Goal: Task Accomplishment & Management: Use online tool/utility

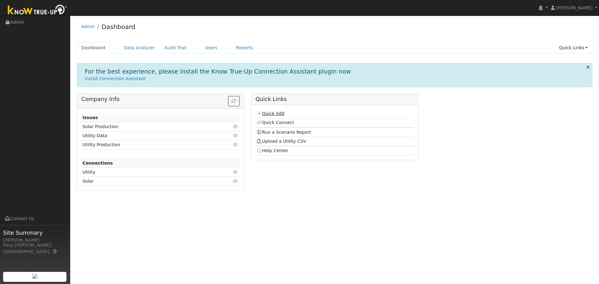
click at [269, 115] on link "Quick Add" at bounding box center [270, 113] width 28 height 5
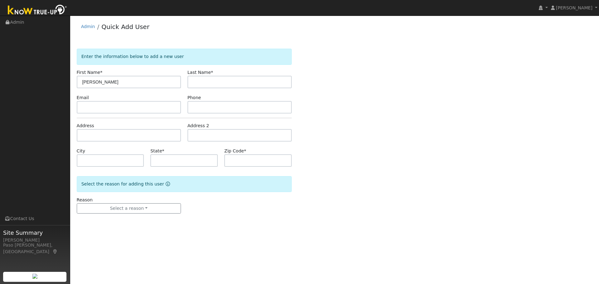
drag, startPoint x: 119, startPoint y: 83, endPoint x: 94, endPoint y: 83, distance: 24.7
click at [94, 83] on input "John Harmon" at bounding box center [129, 82] width 104 height 12
type input "John"
click at [202, 79] on input "text" at bounding box center [240, 82] width 104 height 12
paste input "Harmon"
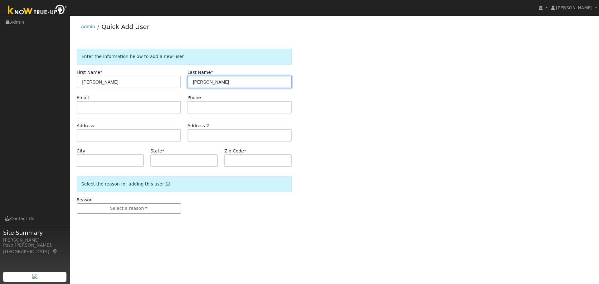
type input "Harmon"
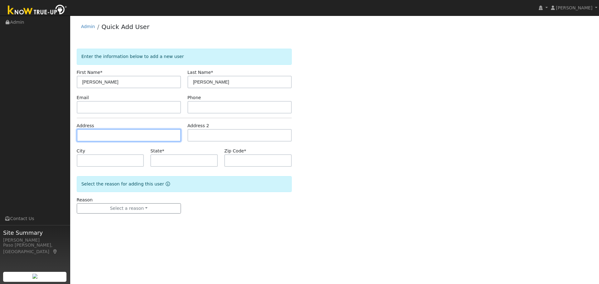
click at [87, 133] on input "text" at bounding box center [129, 135] width 104 height 12
paste input "4561 Almond Drive, Templeton, California 93465"
type input "[STREET_ADDRESS]"
type input "Templeton"
type input "CA"
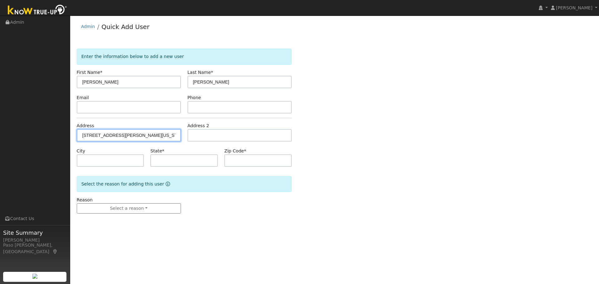
type input "93465"
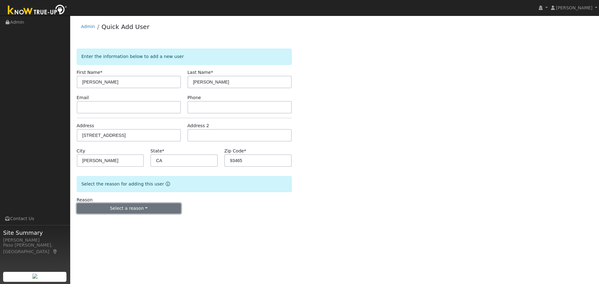
click at [150, 210] on button "Select a reason" at bounding box center [129, 208] width 104 height 11
click at [123, 239] on link "New customer has solar" at bounding box center [111, 239] width 69 height 9
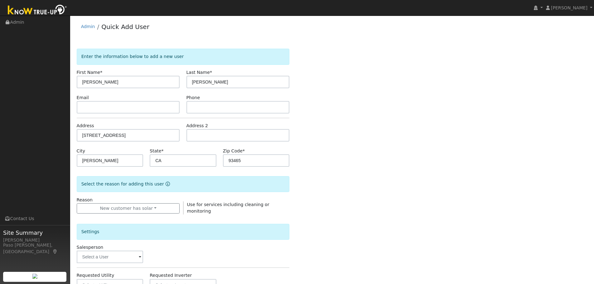
click at [388, 182] on div "Enter the information below to add a new user First Name * John Last Name * Har…" at bounding box center [332, 225] width 511 height 352
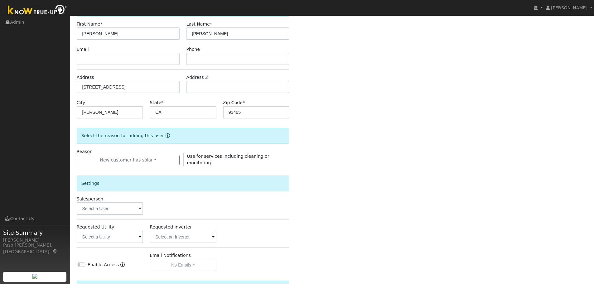
scroll to position [94, 0]
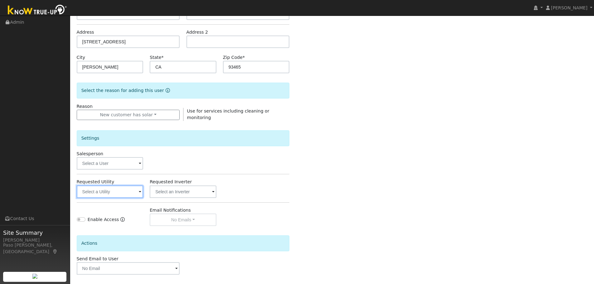
click at [93, 186] on input "text" at bounding box center [110, 192] width 67 height 12
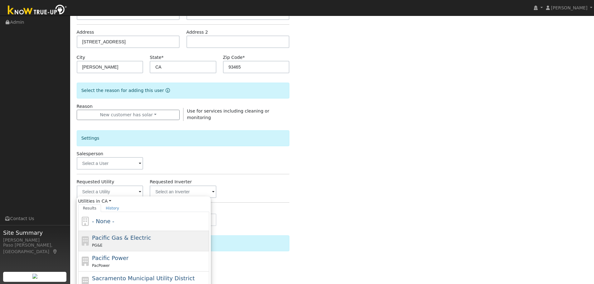
click at [128, 239] on span "Pacific Gas & Electric" at bounding box center [121, 238] width 59 height 7
type input "Pacific Gas & Electric"
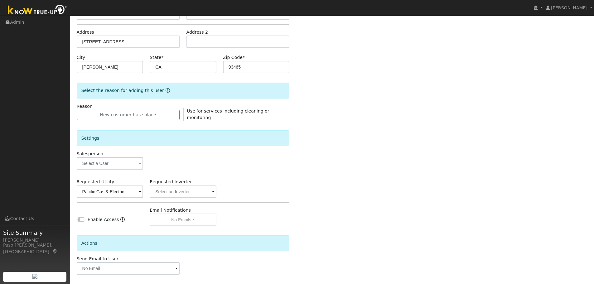
click at [375, 178] on div "Enter the information below to add a new user First Name * John Last Name * Har…" at bounding box center [332, 131] width 511 height 352
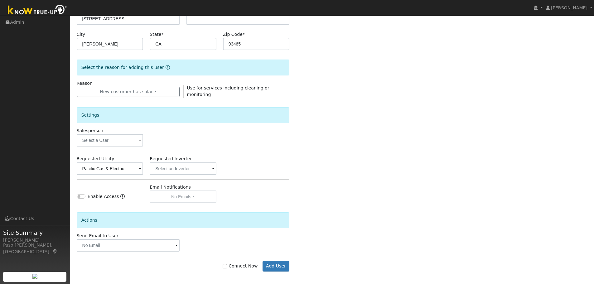
scroll to position [119, 0]
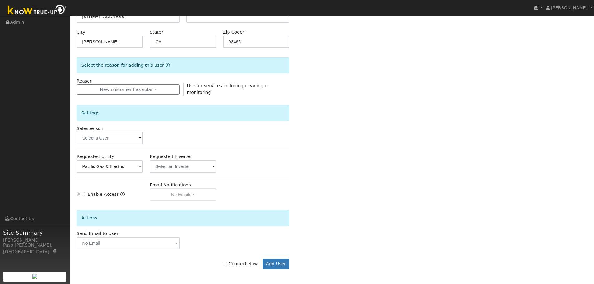
click at [234, 263] on label "Connect Now" at bounding box center [240, 264] width 35 height 7
click at [227, 263] on input "Connect Now" at bounding box center [225, 264] width 4 height 4
checkbox input "true"
click at [274, 260] on button "Add User" at bounding box center [276, 264] width 27 height 11
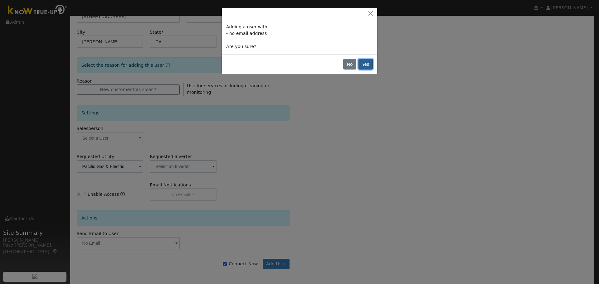
click at [369, 62] on button "Yes" at bounding box center [366, 64] width 14 height 11
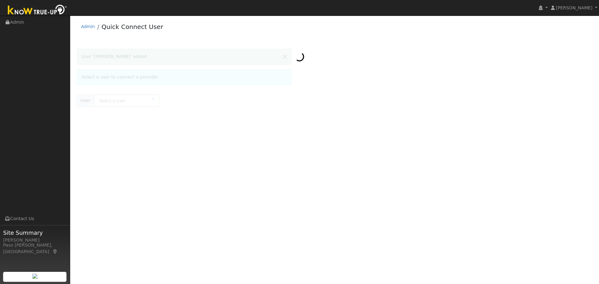
type input "[PERSON_NAME]"
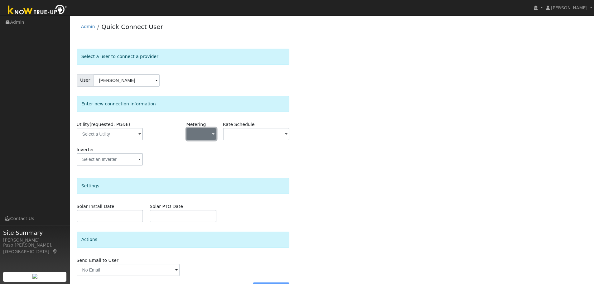
click at [213, 137] on span "button" at bounding box center [213, 134] width 2 height 7
click at [206, 157] on link "NEM" at bounding box center [208, 156] width 43 height 9
click at [143, 129] on input "text" at bounding box center [110, 134] width 66 height 12
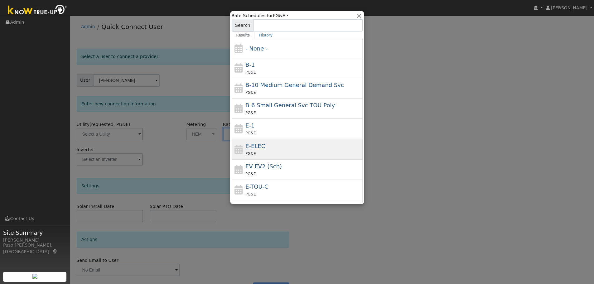
click at [263, 142] on div "E-ELEC PG&E" at bounding box center [304, 149] width 116 height 15
type input "E-ELEC"
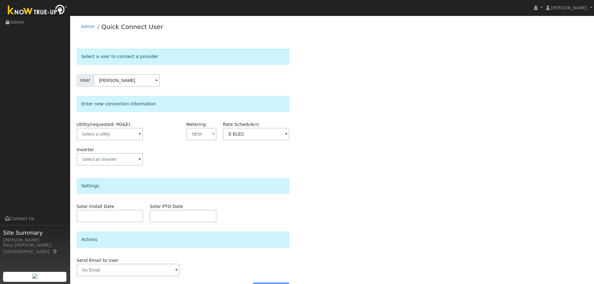
click at [316, 164] on div "Select a user to connect a provider User John Harmon Account Default Account De…" at bounding box center [332, 174] width 511 height 251
click at [84, 134] on input "text" at bounding box center [110, 134] width 66 height 12
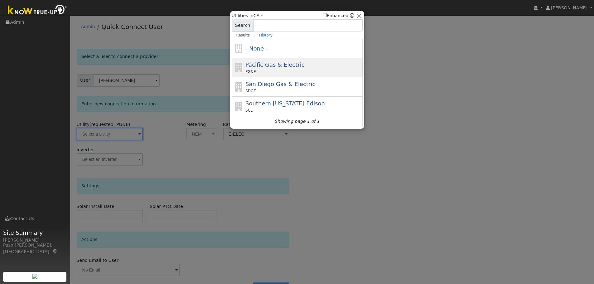
click at [265, 65] on span "Pacific Gas & Electric" at bounding box center [275, 64] width 59 height 7
type input "PG&E"
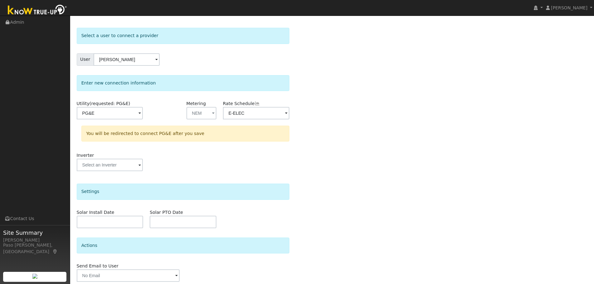
scroll to position [45, 0]
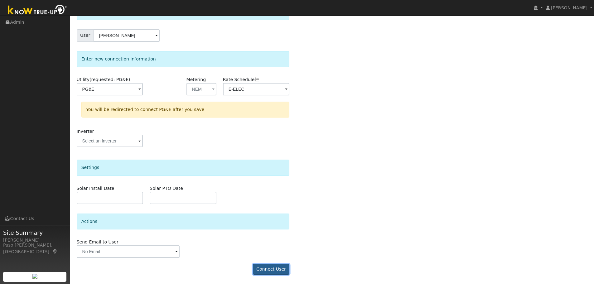
click at [269, 267] on button "Connect User" at bounding box center [271, 269] width 37 height 11
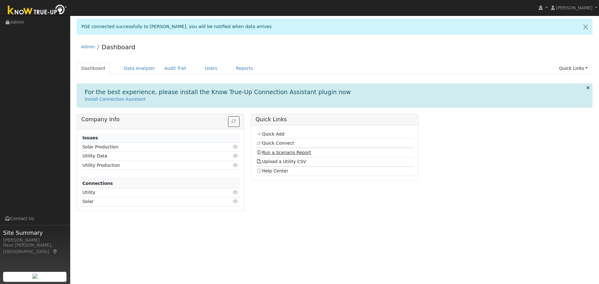
click at [303, 153] on link "Run a Scenario Report" at bounding box center [283, 152] width 55 height 5
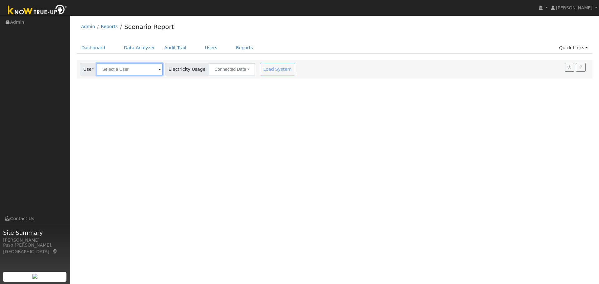
click at [136, 71] on input "text" at bounding box center [130, 69] width 66 height 12
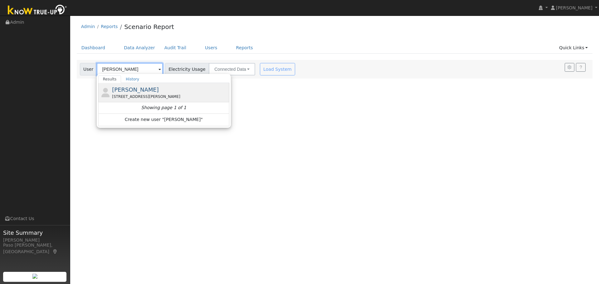
type input "[PERSON_NAME]"
click at [149, 94] on div "[STREET_ADDRESS][PERSON_NAME]" at bounding box center [170, 97] width 116 height 6
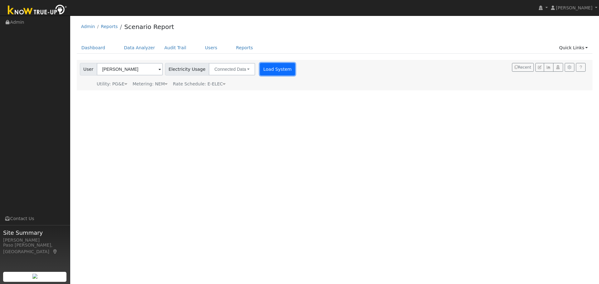
click at [264, 71] on button "Load System" at bounding box center [278, 69] width 36 height 12
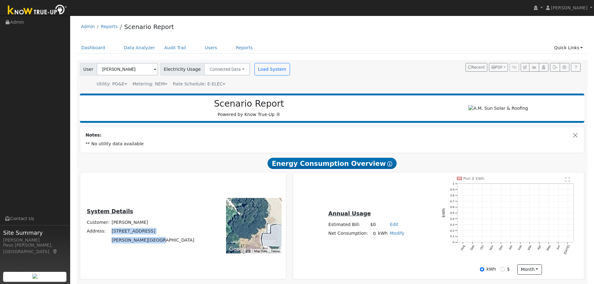
drag, startPoint x: 131, startPoint y: 233, endPoint x: 165, endPoint y: 242, distance: 35.6
click at [173, 243] on tbody "Customer: [PERSON_NAME] Address: [STREET_ADDRESS][PERSON_NAME]" at bounding box center [141, 231] width 110 height 26
click at [175, 236] on div "System Details Customer: [PERSON_NAME] Address: [STREET_ADDRESS][PERSON_NAME]" at bounding box center [140, 226] width 119 height 37
drag, startPoint x: 151, startPoint y: 241, endPoint x: 134, endPoint y: 234, distance: 18.6
click at [134, 234] on div "System Details Customer: [PERSON_NAME] Address: [STREET_ADDRESS][PERSON_NAME]" at bounding box center [140, 226] width 119 height 37
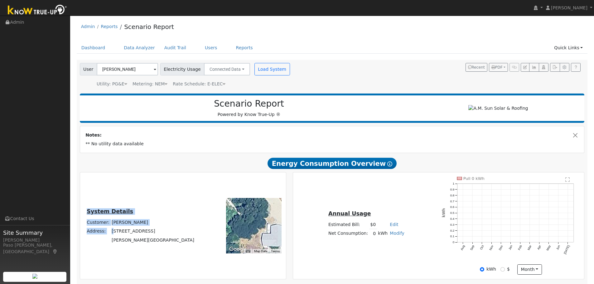
click at [134, 234] on td "[STREET_ADDRESS]" at bounding box center [153, 231] width 85 height 9
click at [176, 245] on div "System Details Customer: [PERSON_NAME] Address: [STREET_ADDRESS][PERSON_NAME]" at bounding box center [140, 226] width 119 height 37
drag, startPoint x: 175, startPoint y: 247, endPoint x: 131, endPoint y: 235, distance: 45.0
click at [131, 235] on div "System Details Customer: [PERSON_NAME] Address: [STREET_ADDRESS][PERSON_NAME]" at bounding box center [140, 226] width 119 height 37
click at [261, 67] on button "Load System" at bounding box center [273, 69] width 36 height 12
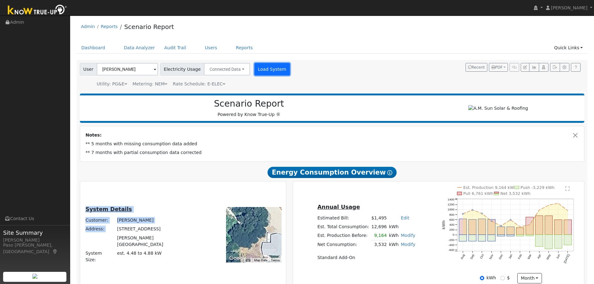
click at [255, 69] on button "Load System" at bounding box center [273, 69] width 36 height 12
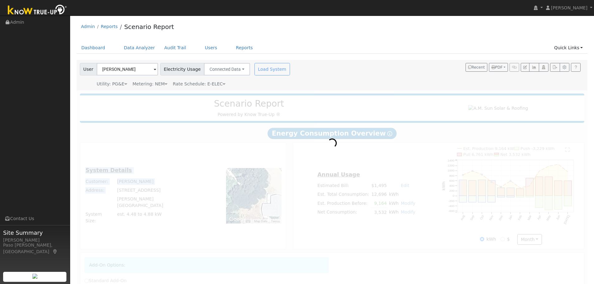
radio input "true"
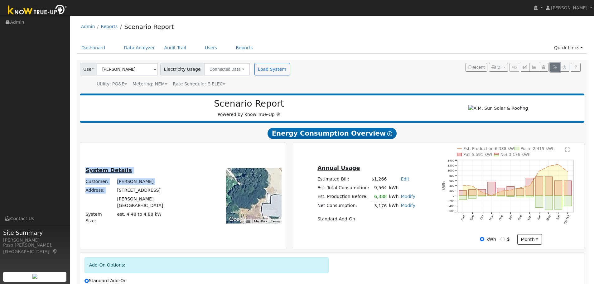
click at [554, 67] on icon "button" at bounding box center [555, 68] width 5 height 4
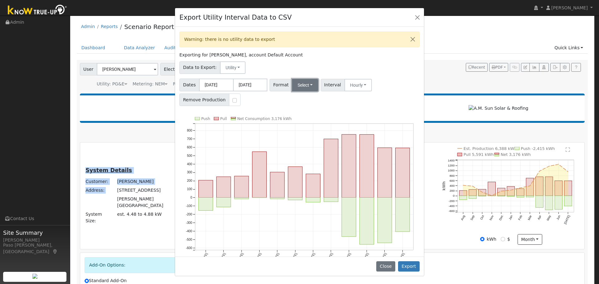
click at [307, 85] on button "Select" at bounding box center [305, 85] width 27 height 12
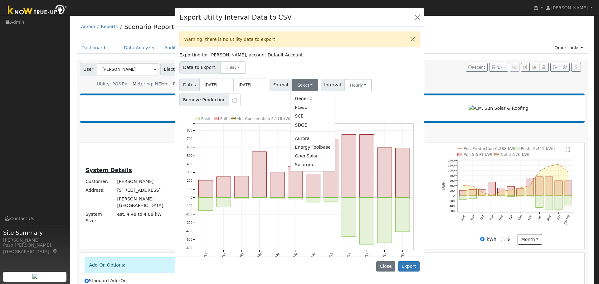
click at [298, 165] on link "Solargraf" at bounding box center [313, 165] width 45 height 9
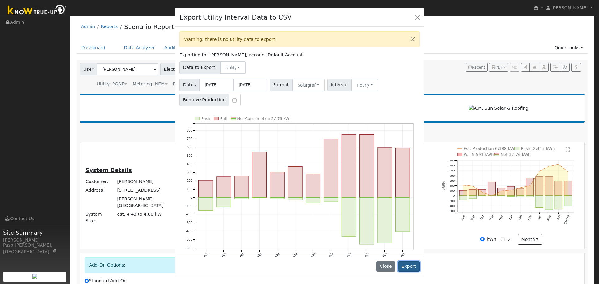
click at [416, 267] on button "Export" at bounding box center [409, 266] width 22 height 11
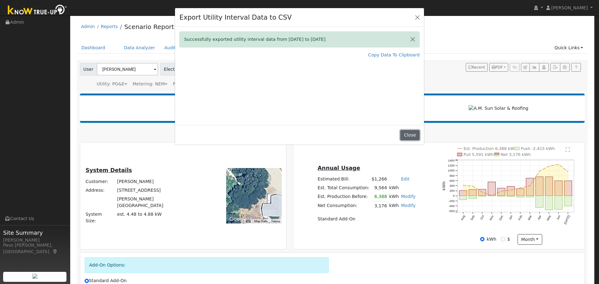
click at [409, 134] on button "Close" at bounding box center [409, 135] width 19 height 11
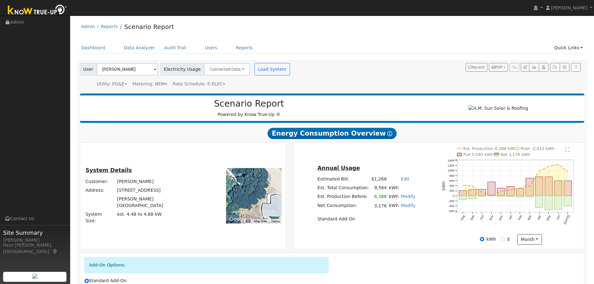
click at [406, 208] on link "Modify" at bounding box center [408, 205] width 15 height 5
click at [374, 245] on link "Add Electric Vehicle" at bounding box center [372, 243] width 76 height 9
type input "100"
click at [404, 226] on button "Save" at bounding box center [412, 222] width 18 height 11
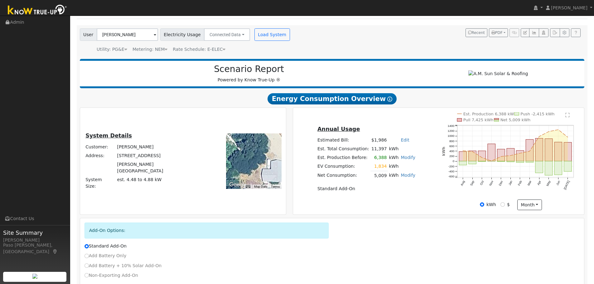
scroll to position [76, 0]
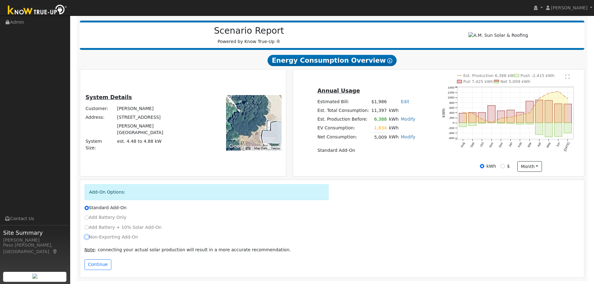
click at [87, 238] on input "Non-Exporting Add-On" at bounding box center [87, 237] width 4 height 4
radio input "true"
radio input "false"
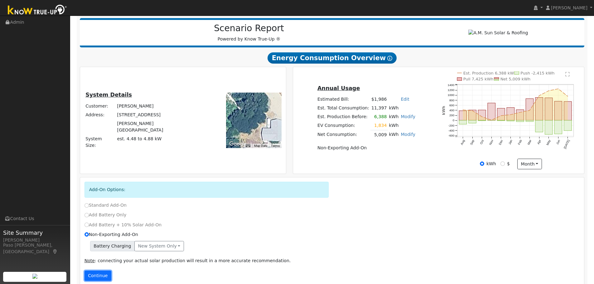
click at [100, 275] on button "Continue" at bounding box center [98, 276] width 27 height 11
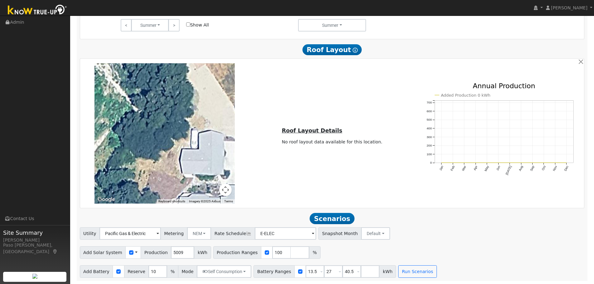
scroll to position [445, 0]
click at [407, 273] on button "Run Scenarios" at bounding box center [417, 272] width 38 height 12
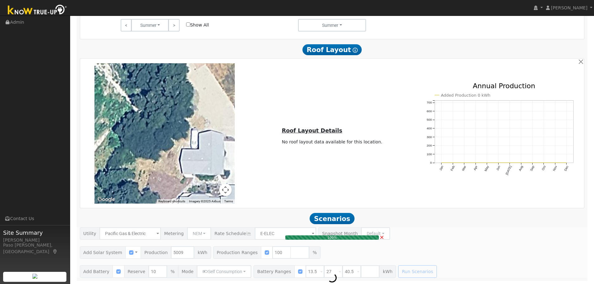
type input "3.3"
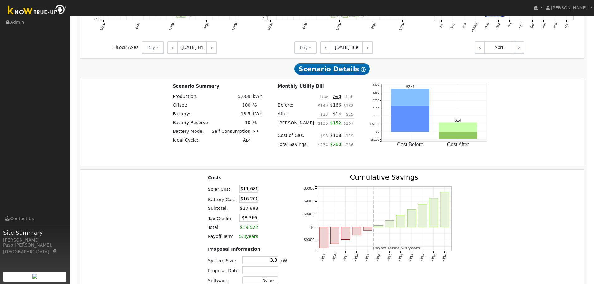
scroll to position [930, 0]
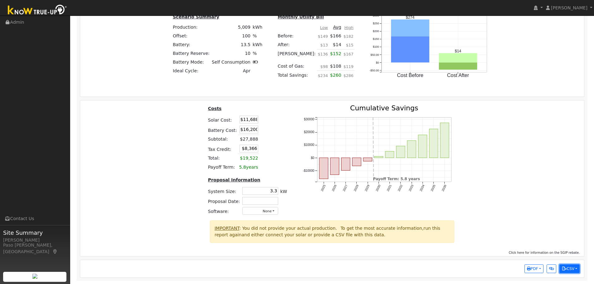
click at [567, 269] on button "CSV" at bounding box center [570, 269] width 20 height 9
click at [549, 247] on link "Scenario Interval Data (Before)" at bounding box center [541, 248] width 77 height 9
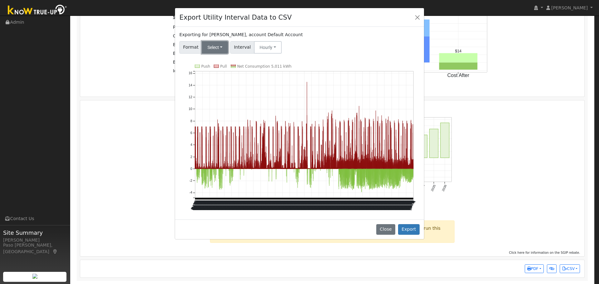
click at [214, 44] on button "Select" at bounding box center [215, 47] width 27 height 12
click at [223, 70] on link "PG&E" at bounding box center [222, 70] width 45 height 9
click at [412, 227] on button "Export" at bounding box center [409, 229] width 22 height 11
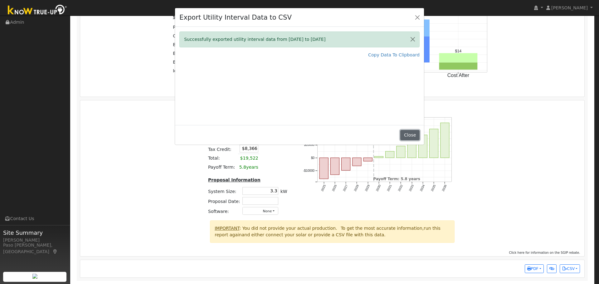
click at [405, 133] on button "Close" at bounding box center [409, 135] width 19 height 11
